Goal: Task Accomplishment & Management: Complete application form

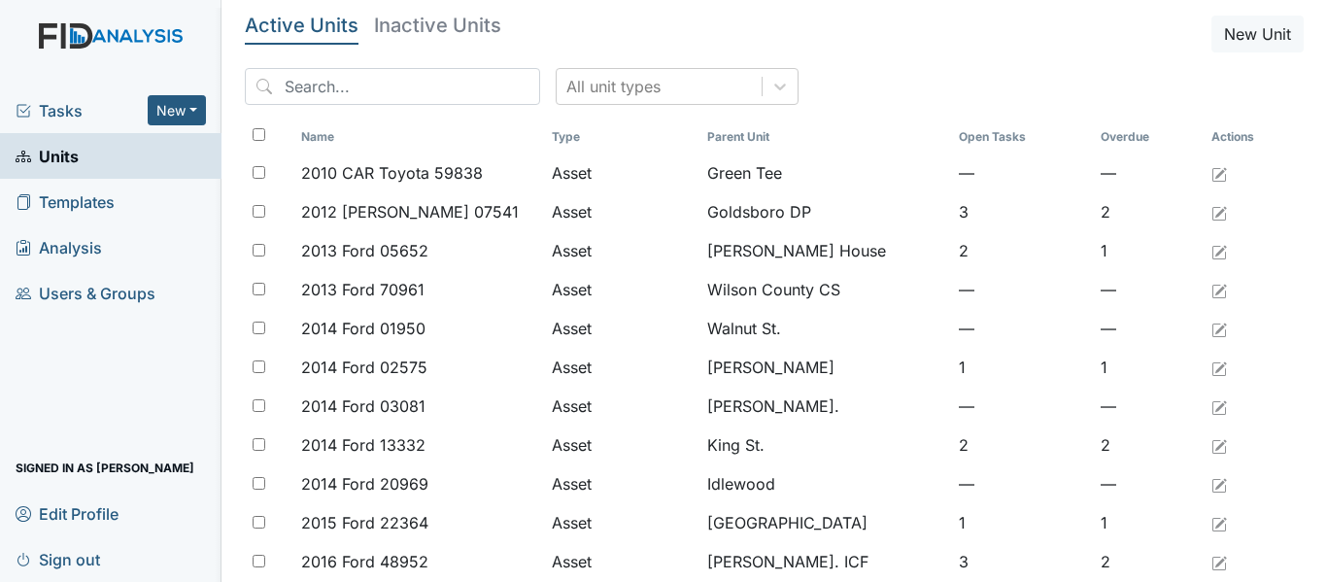
drag, startPoint x: 58, startPoint y: 162, endPoint x: 107, endPoint y: 163, distance: 48.6
click at [58, 162] on span "Units" at bounding box center [47, 156] width 63 height 30
click at [382, 93] on input "search" at bounding box center [392, 86] width 295 height 37
click at [381, 93] on input "search" at bounding box center [392, 86] width 295 height 37
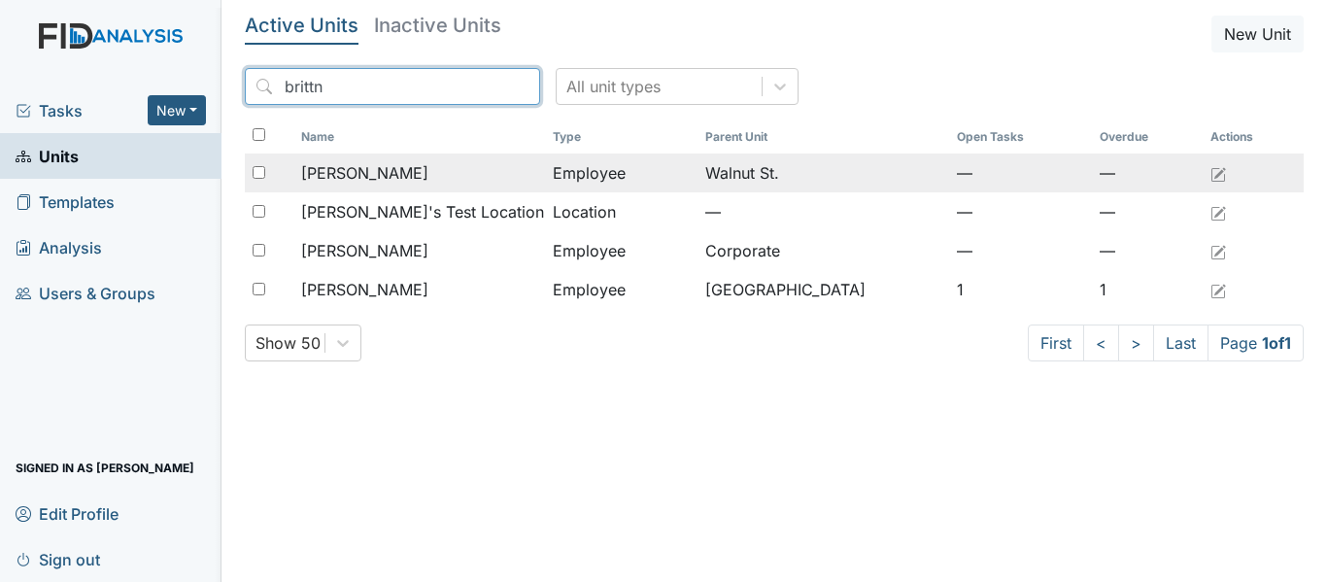
type input "brittn"
click at [402, 189] on td "Atkinson, Brittny" at bounding box center [419, 173] width 252 height 39
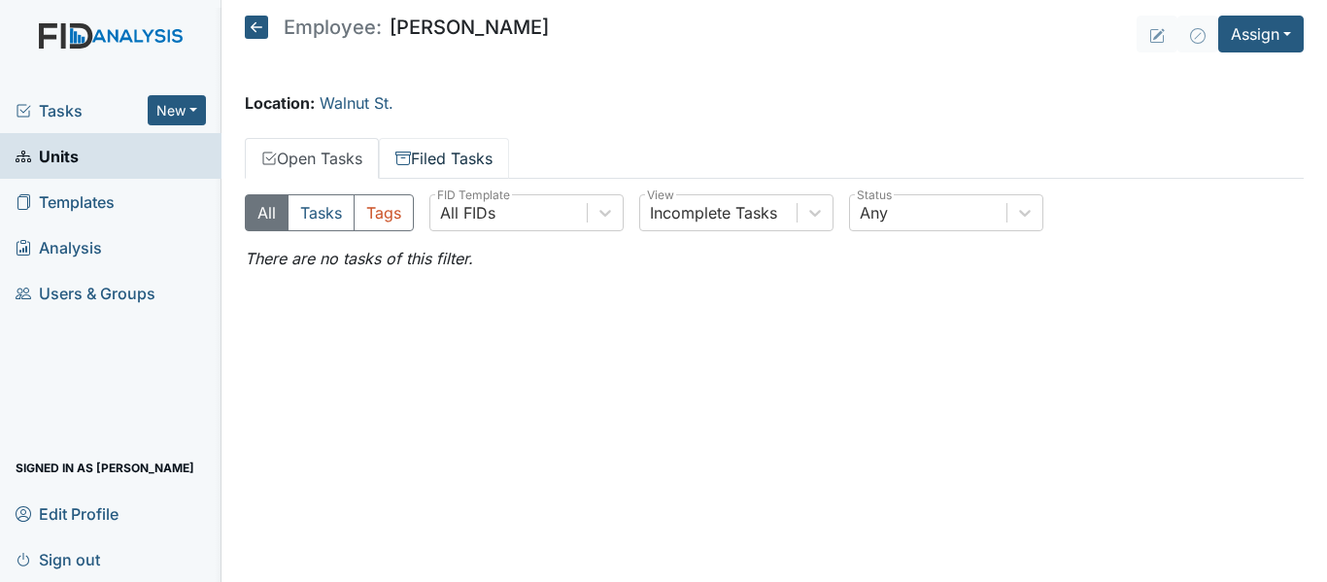
click at [435, 156] on link "Filed Tasks" at bounding box center [444, 158] width 130 height 41
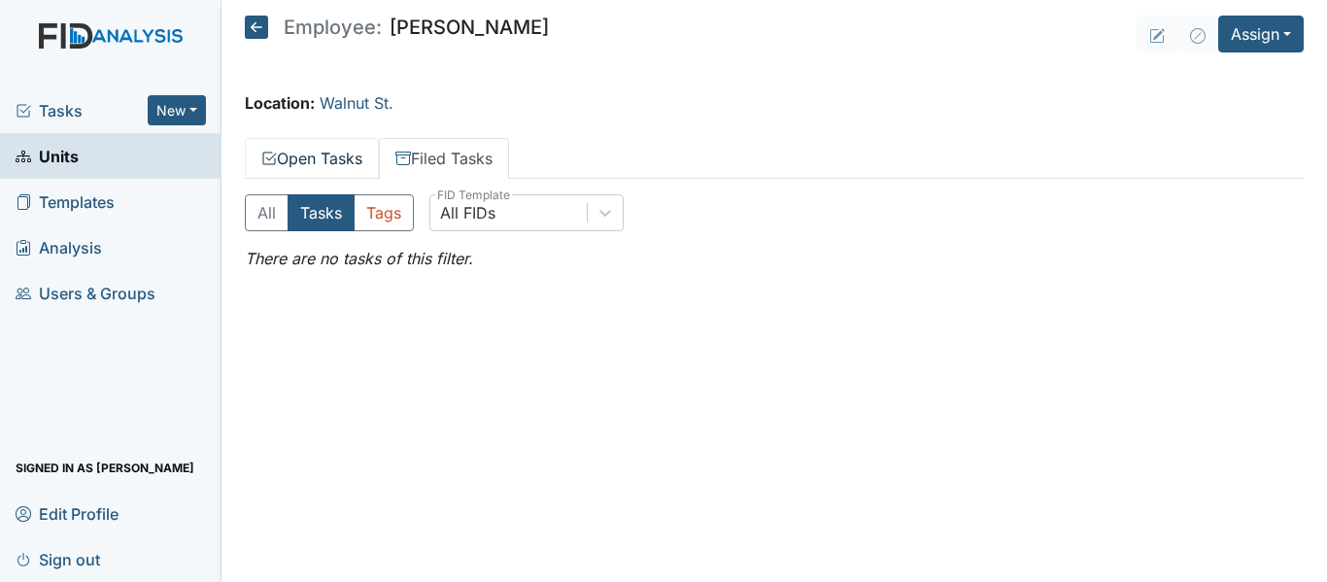
click at [324, 151] on link "Open Tasks" at bounding box center [312, 158] width 134 height 41
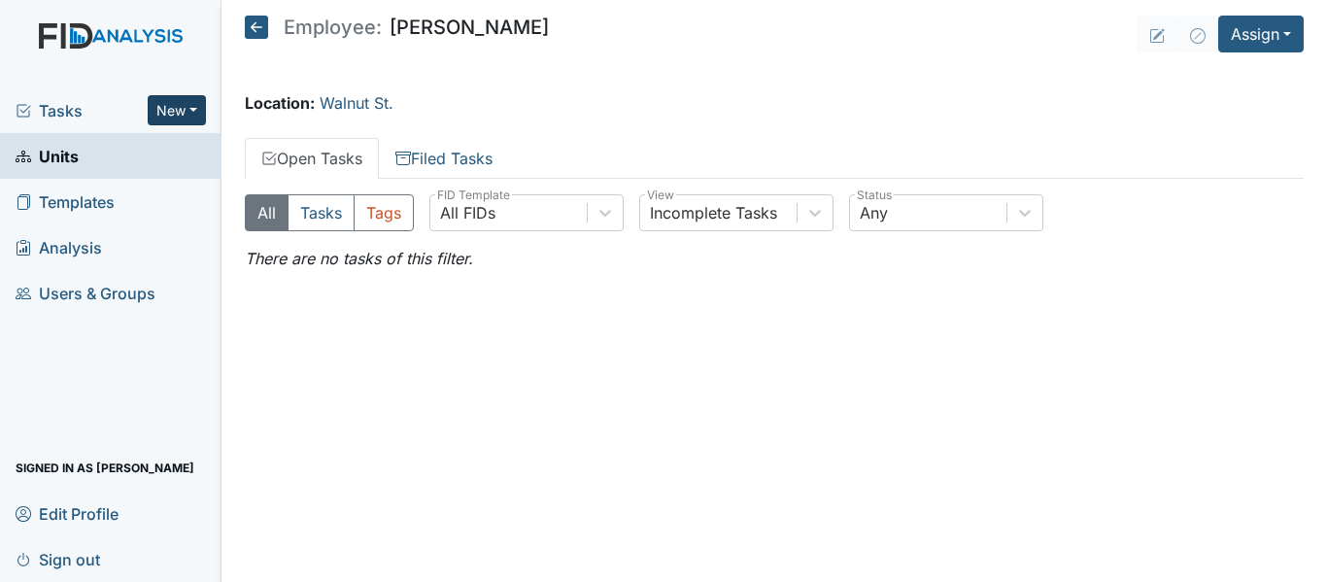
click at [184, 100] on button "New" at bounding box center [177, 110] width 58 height 30
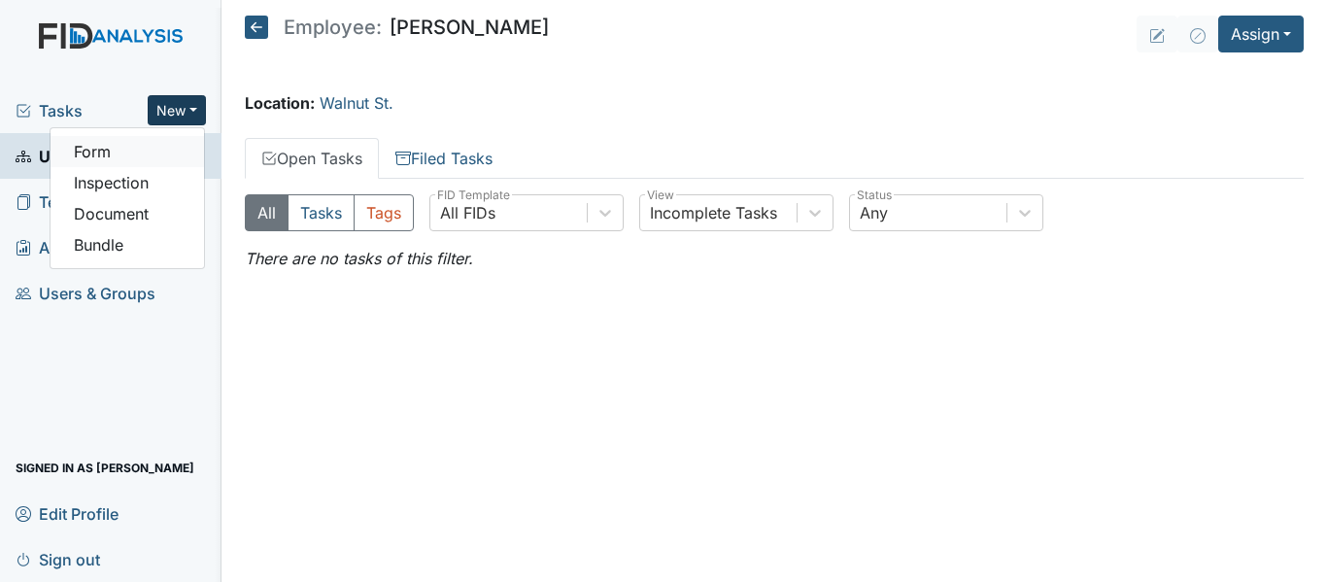
click at [131, 155] on link "Form" at bounding box center [128, 151] width 154 height 31
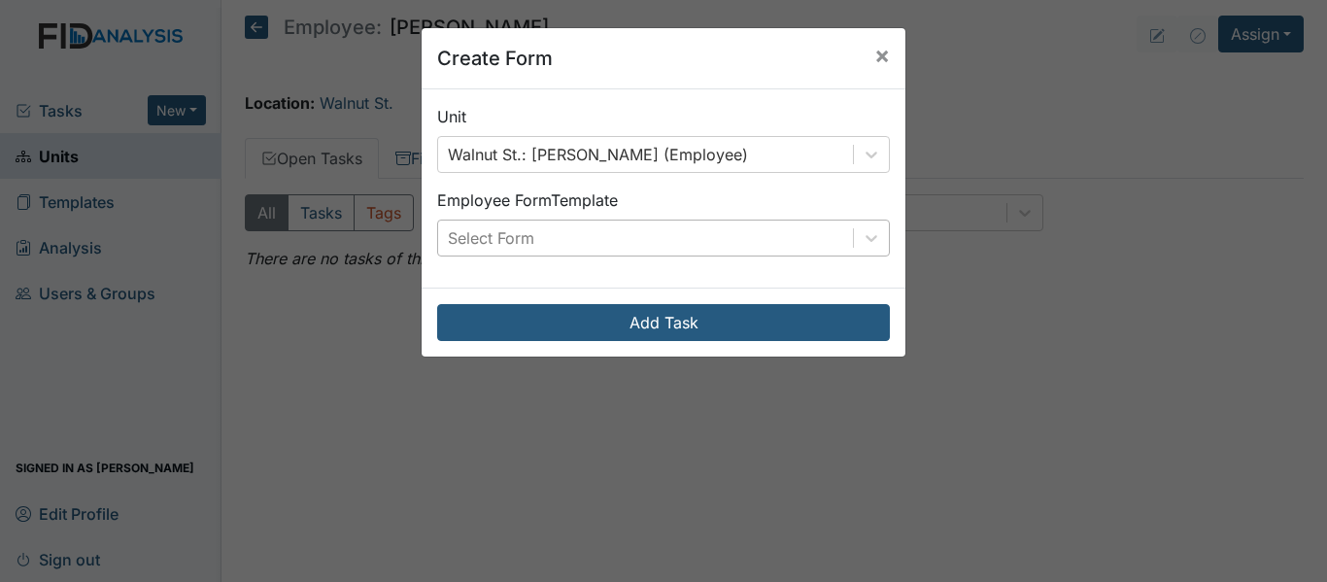
click at [768, 228] on div "Select Form" at bounding box center [645, 238] width 415 height 35
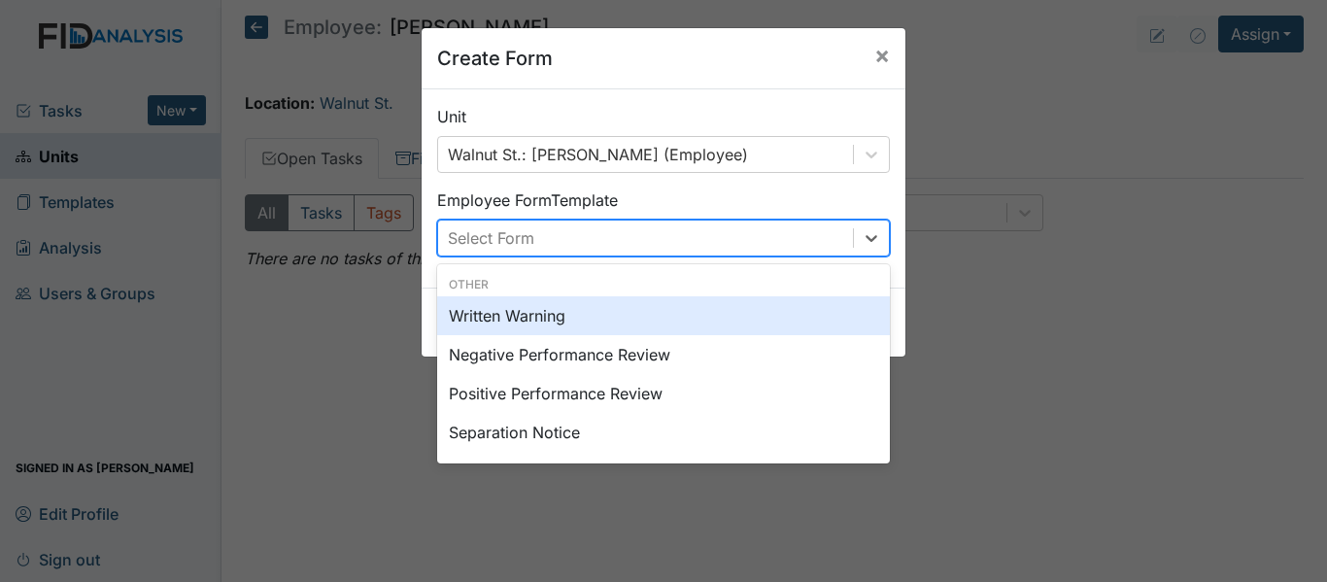
click at [571, 320] on div "Written Warning" at bounding box center [663, 315] width 453 height 39
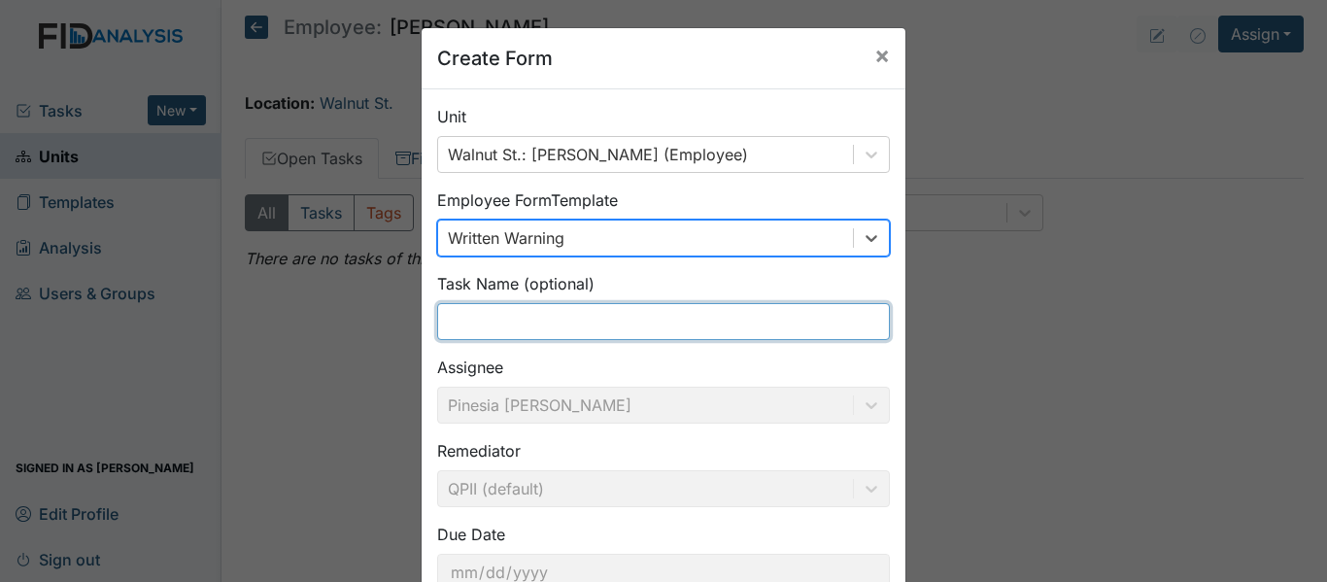
click at [534, 326] on input "text" at bounding box center [663, 321] width 453 height 37
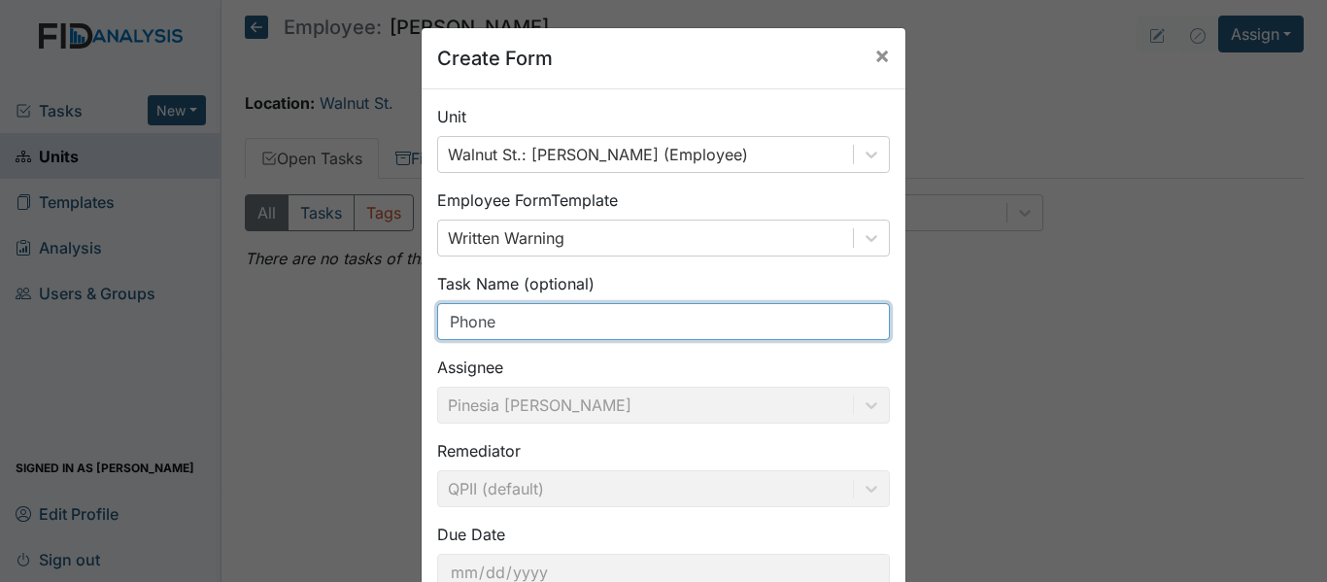
scroll to position [137, 0]
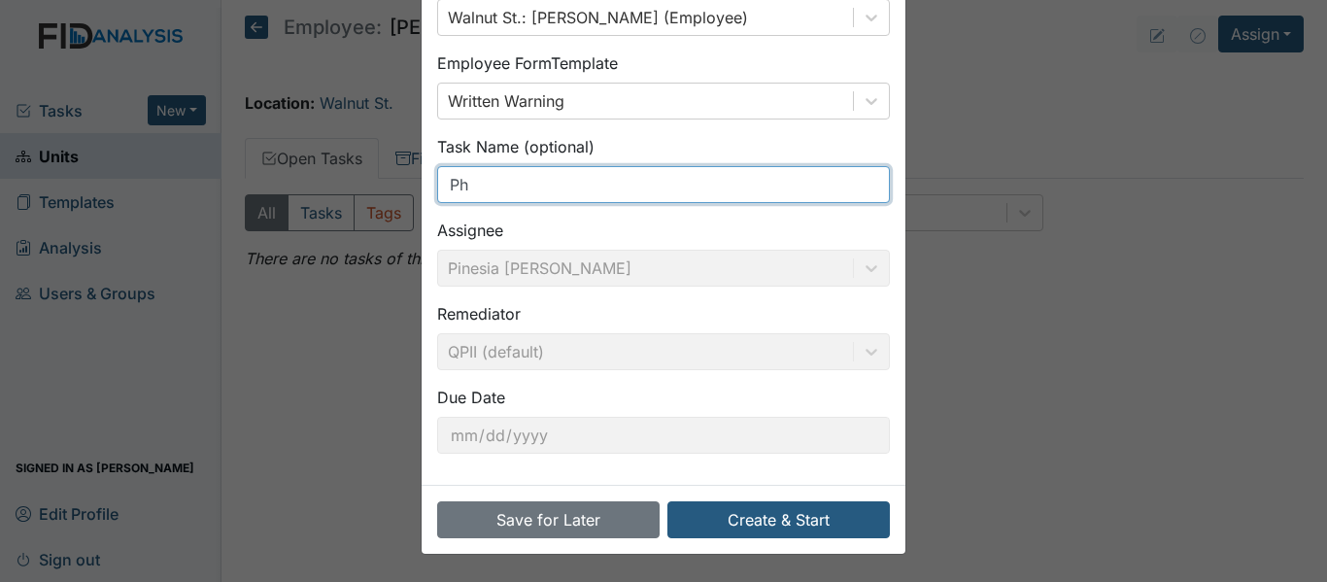
type input "P"
type input "On the phone"
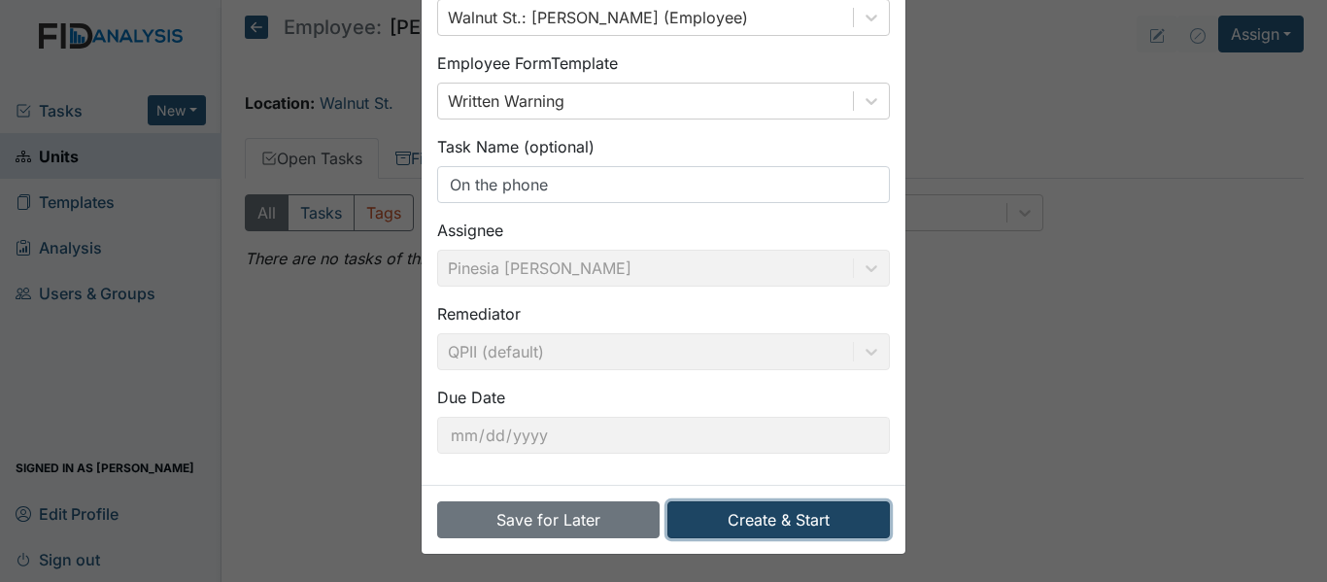
click at [836, 532] on button "Create & Start" at bounding box center [779, 519] width 223 height 37
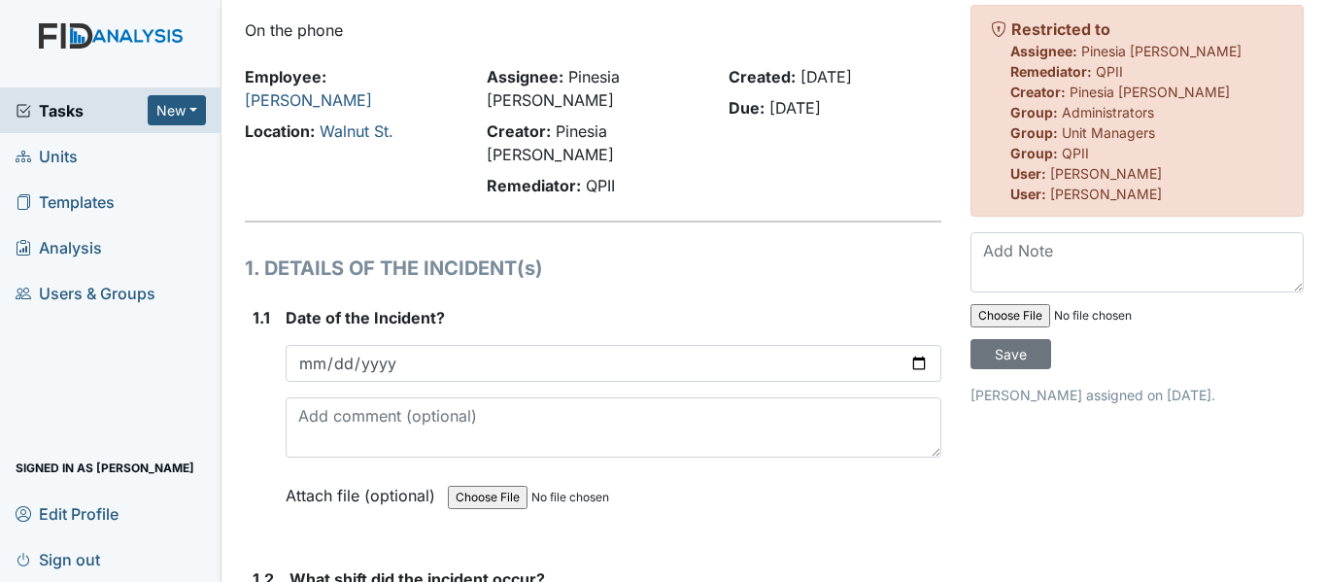
scroll to position [97, 0]
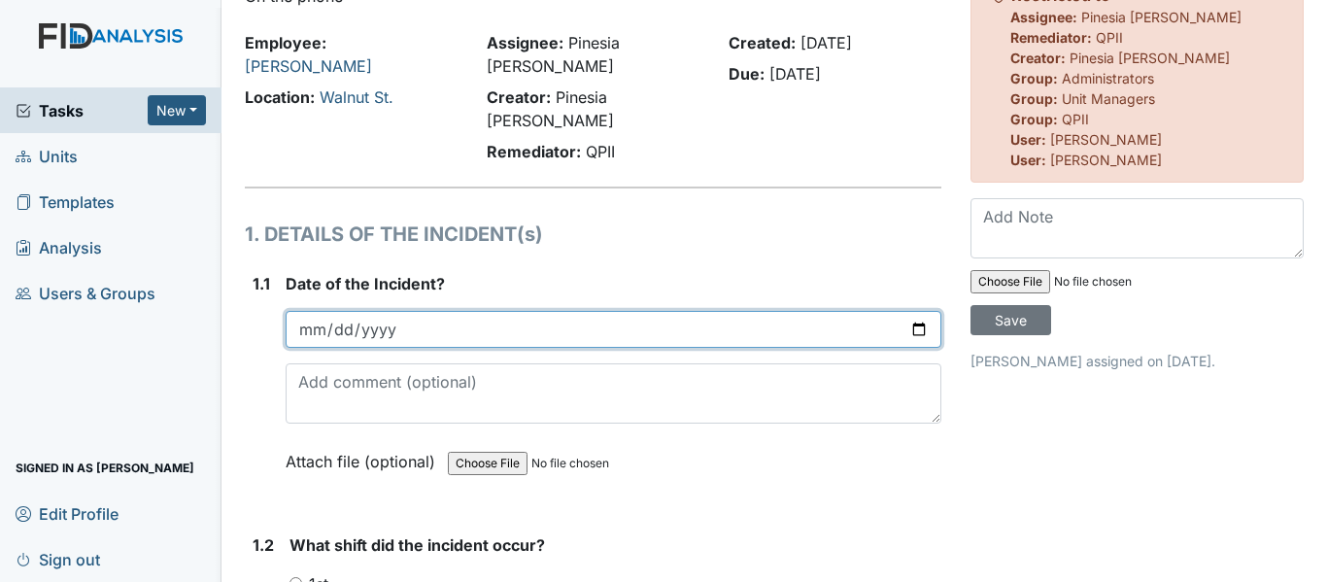
click at [910, 311] on input "date" at bounding box center [614, 329] width 656 height 37
type input "2025-08-11"
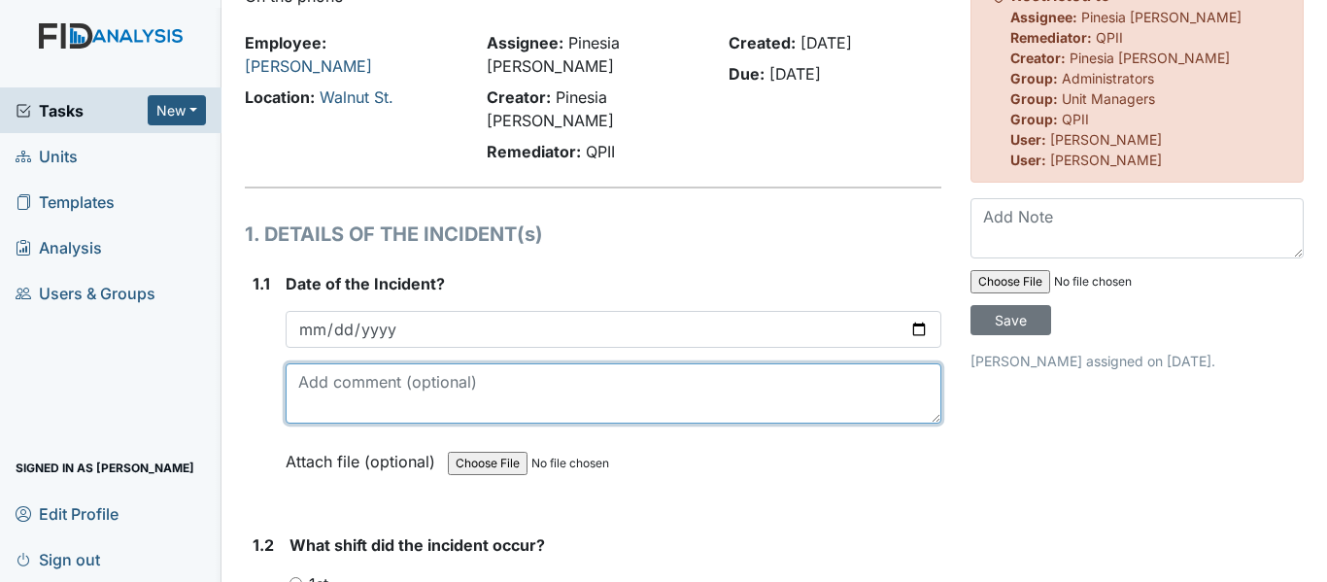
click at [653, 374] on textarea at bounding box center [614, 393] width 656 height 60
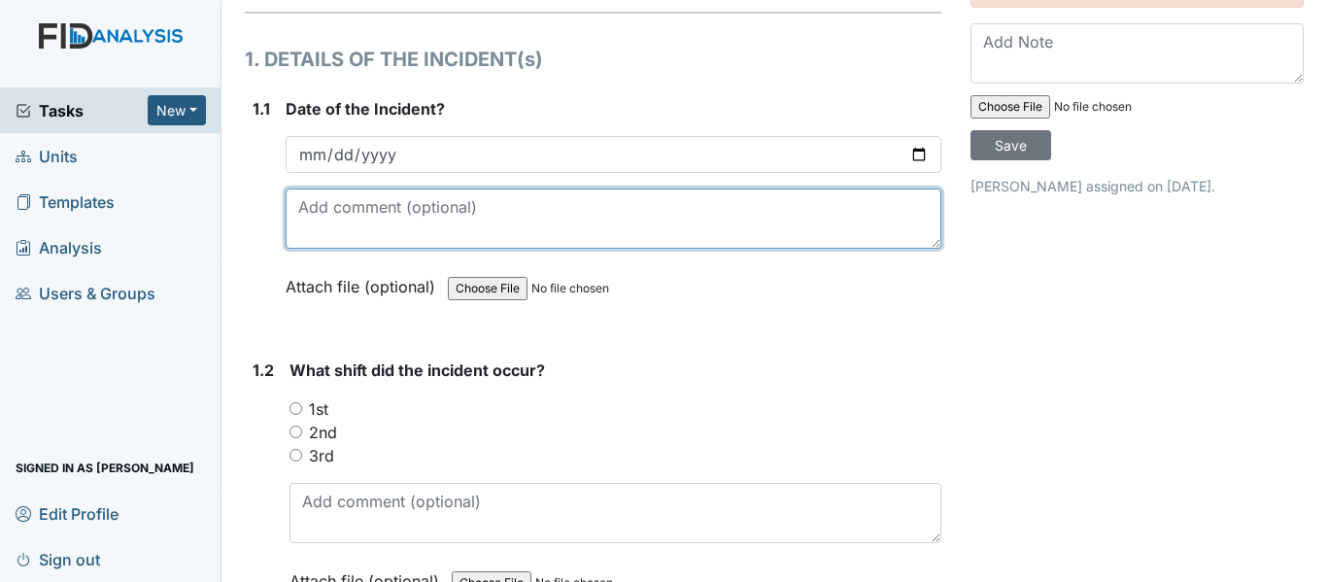
scroll to position [292, 0]
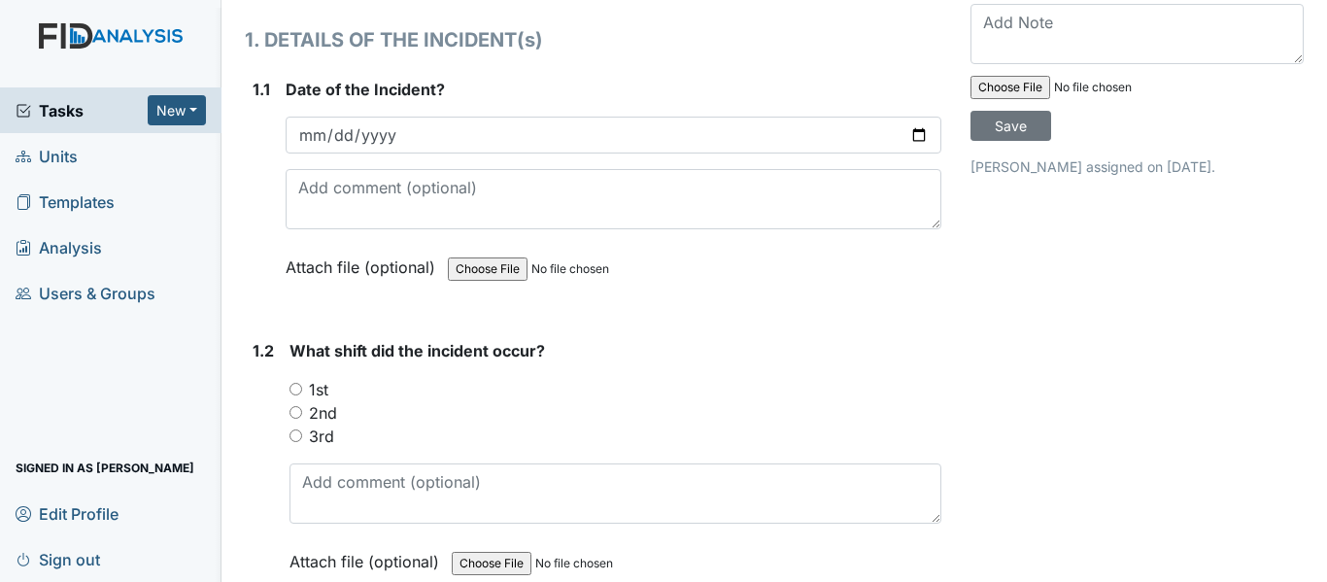
click at [290, 383] on input "1st" at bounding box center [296, 389] width 13 height 13
radio input "true"
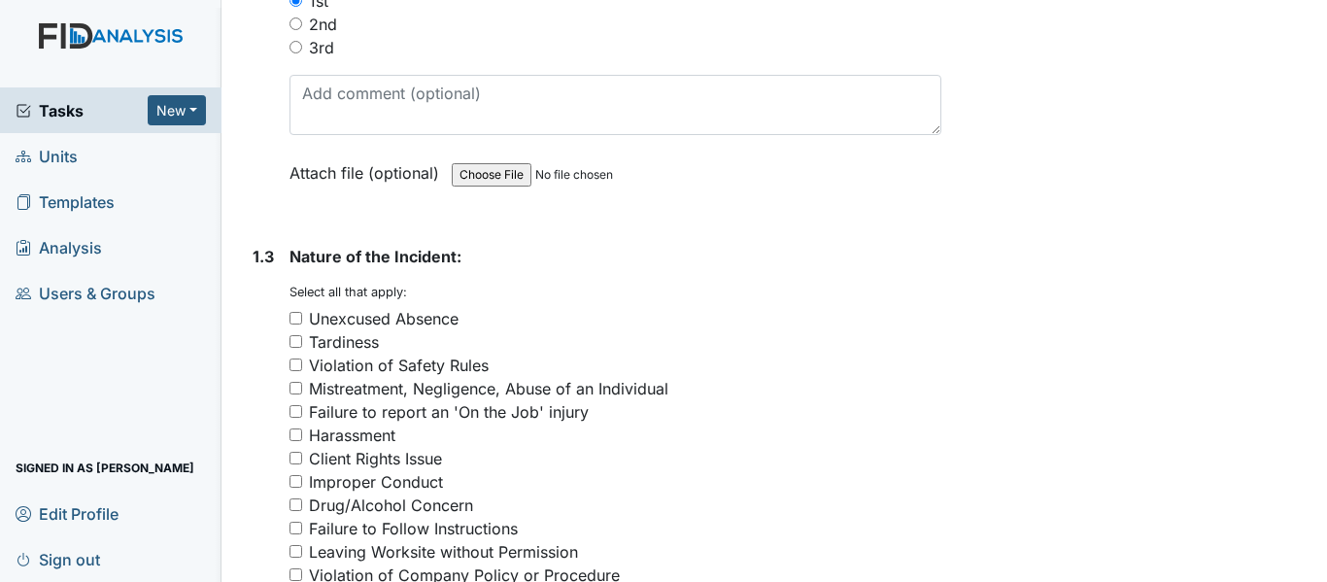
scroll to position [777, 0]
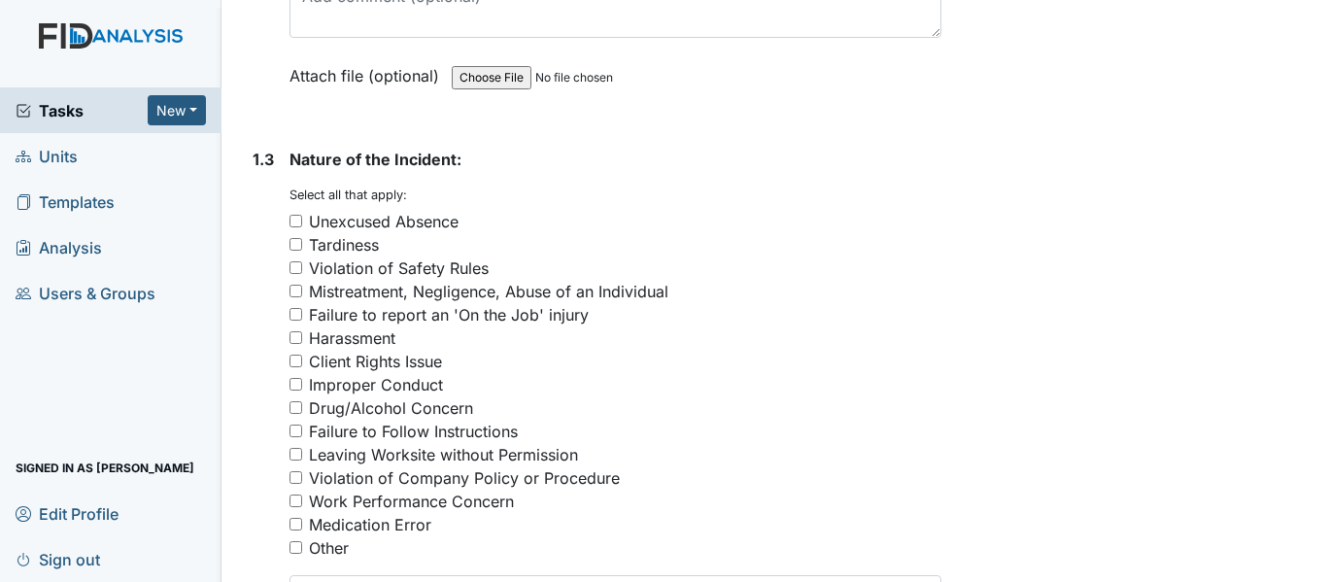
click at [300, 471] on input "Violation of Company Policy or Procedure" at bounding box center [296, 477] width 13 height 13
checkbox input "true"
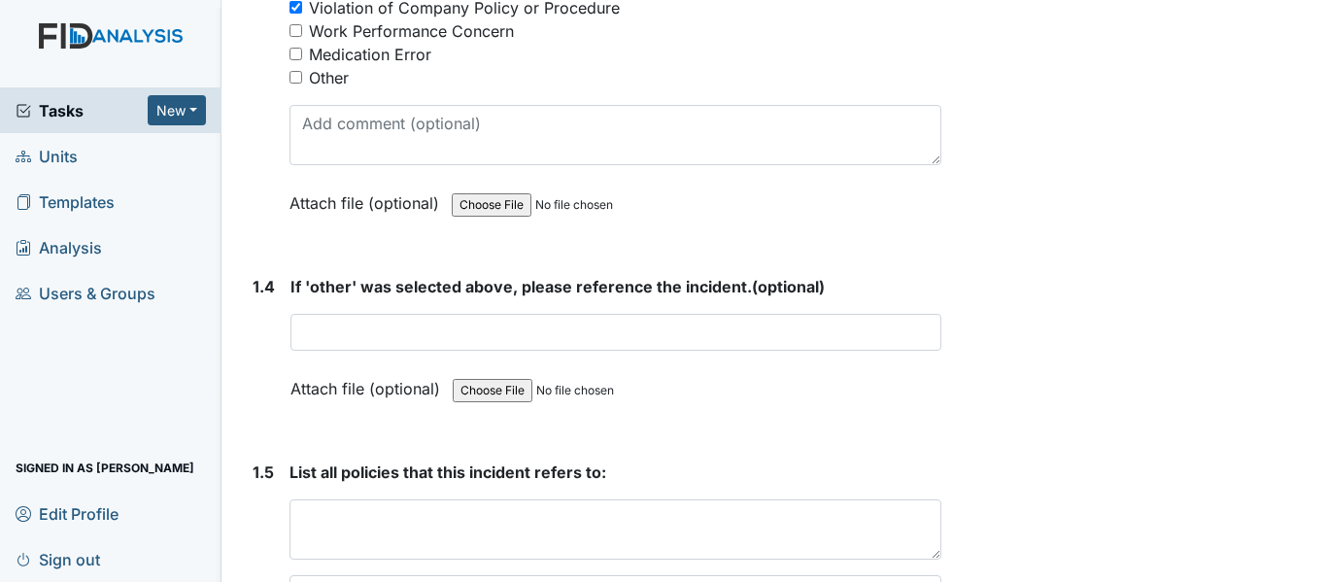
scroll to position [1361, 0]
